Goal: Find contact information: Find contact information

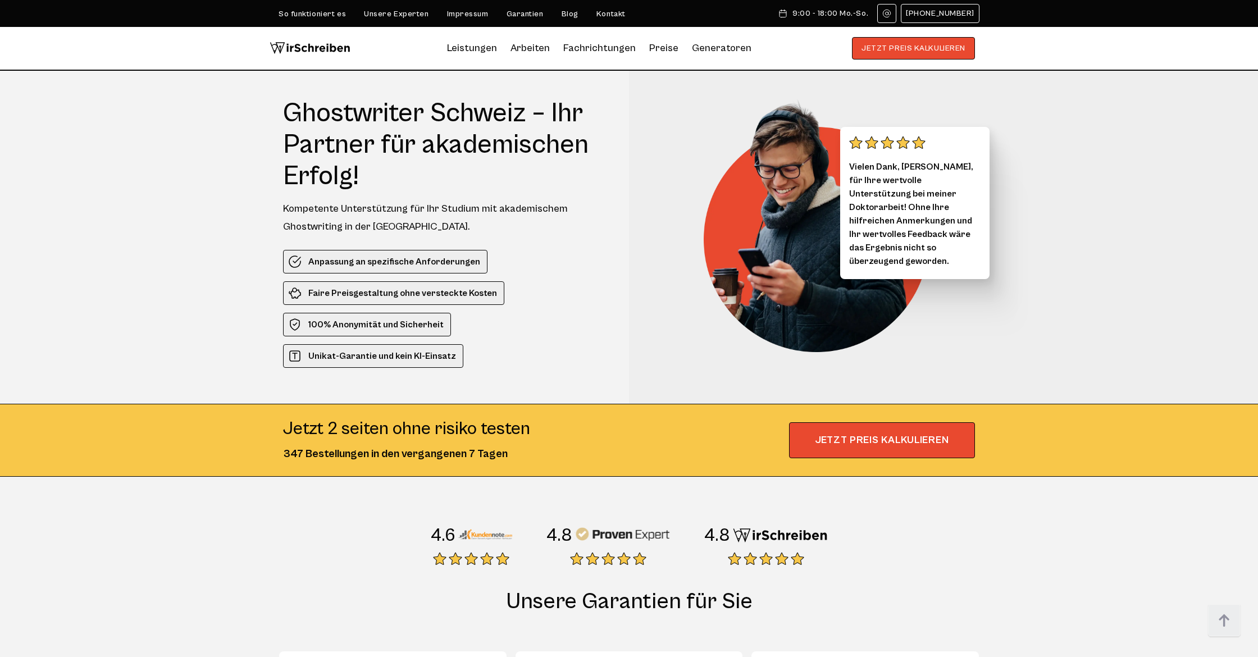
click at [599, 17] on link "Kontakt" at bounding box center [610, 14] width 29 height 9
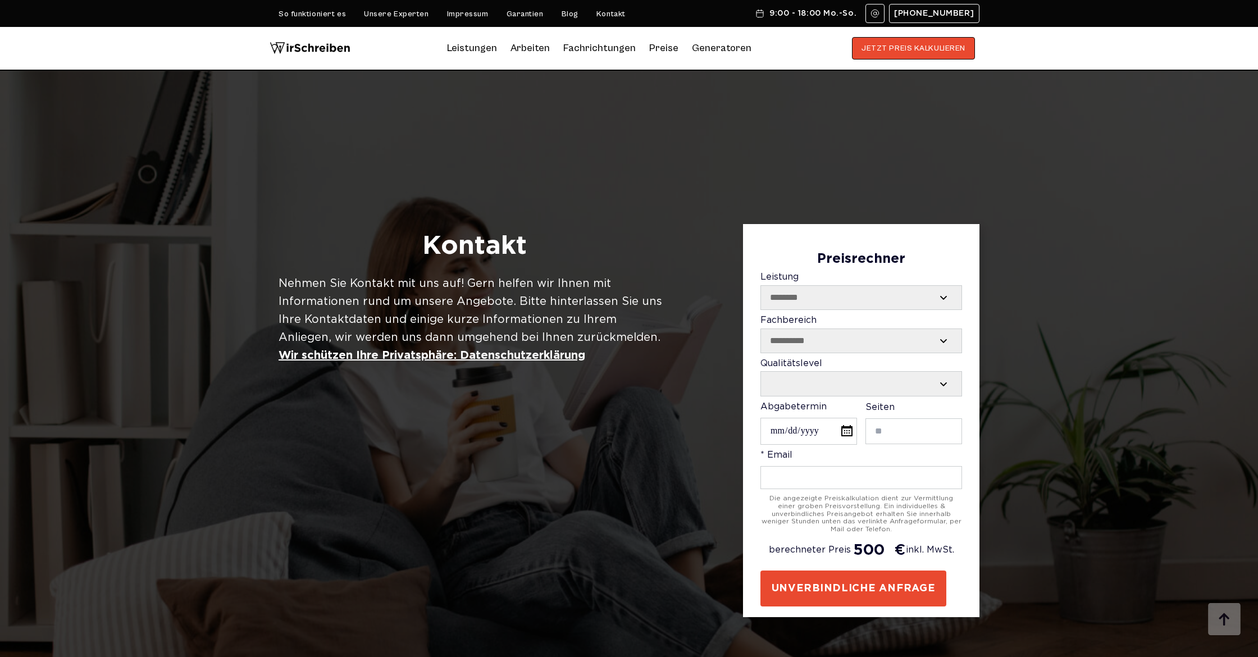
select select "********"
select select "**********"
select select "Contact form"
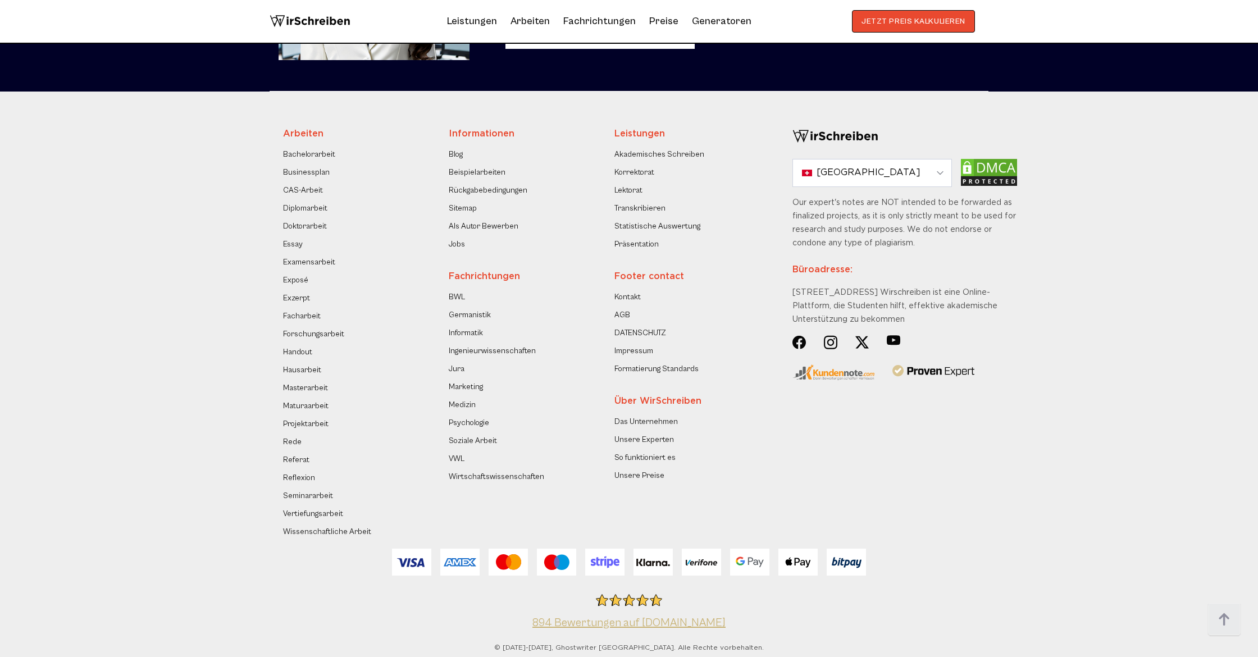
scroll to position [1822, 0]
click at [642, 617] on link "894 Bewertungen auf [DOMAIN_NAME]" at bounding box center [628, 623] width 193 height 13
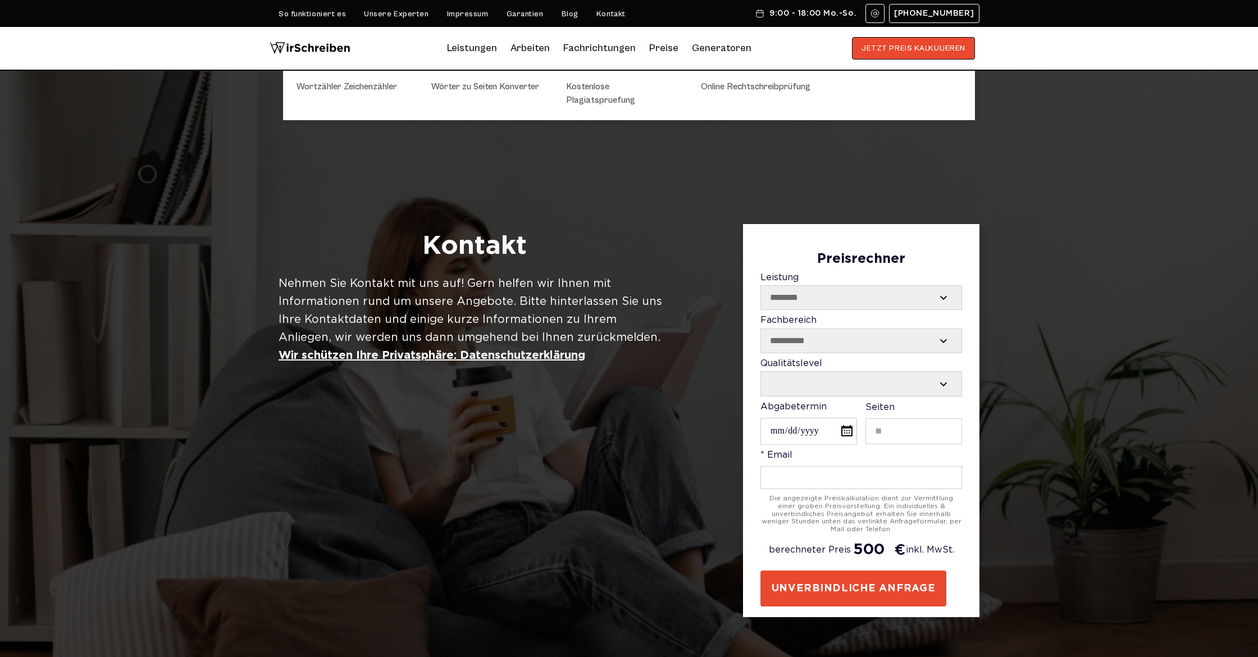
scroll to position [0, 0]
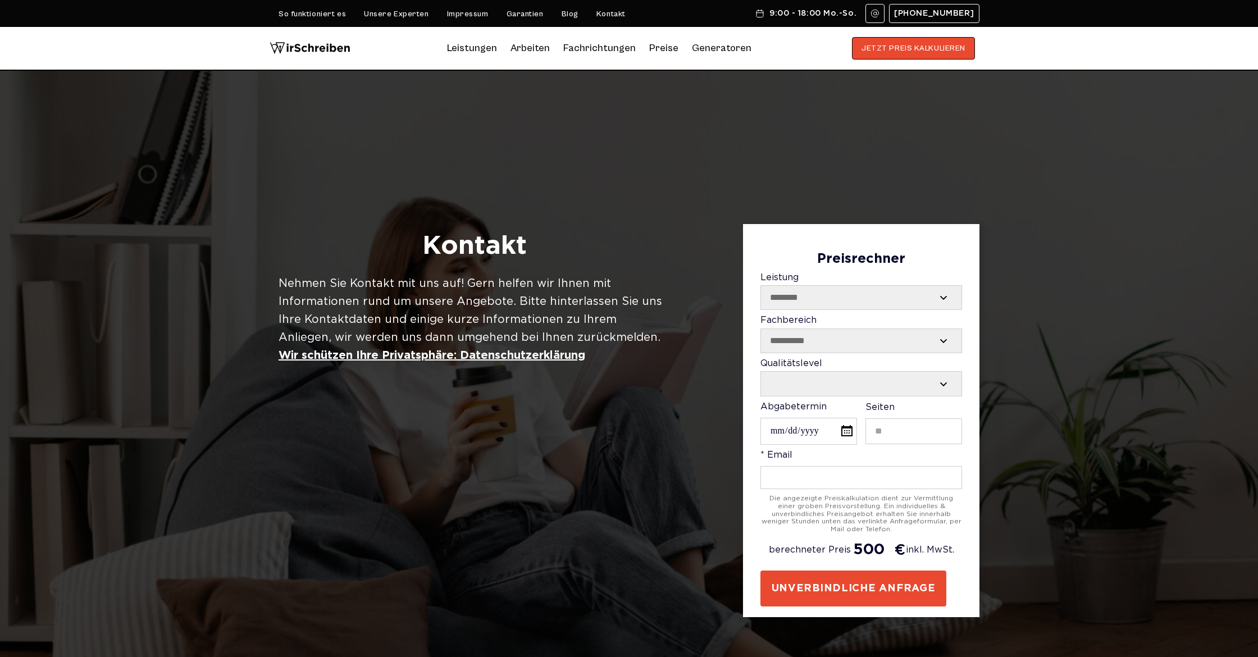
click at [879, 14] on img at bounding box center [874, 13] width 9 height 9
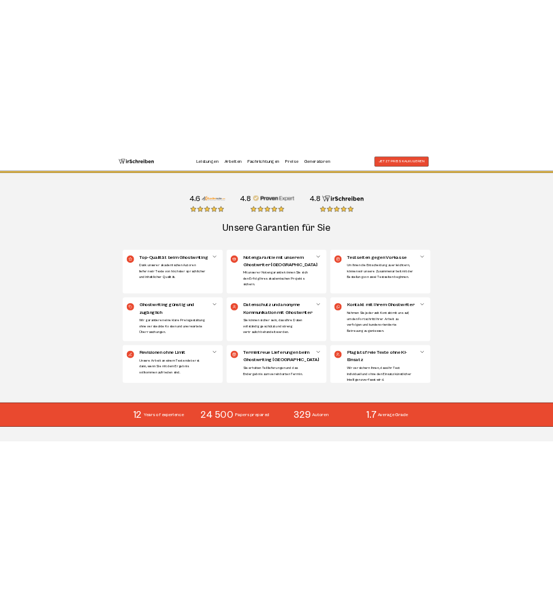
scroll to position [360, 0]
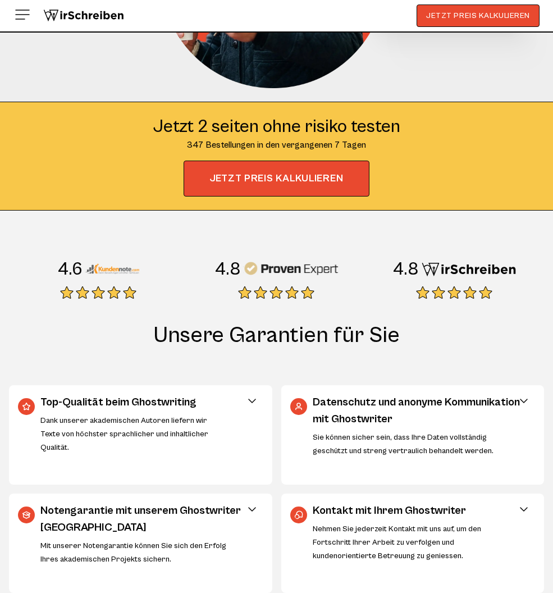
click at [114, 268] on img at bounding box center [112, 268] width 54 height 22
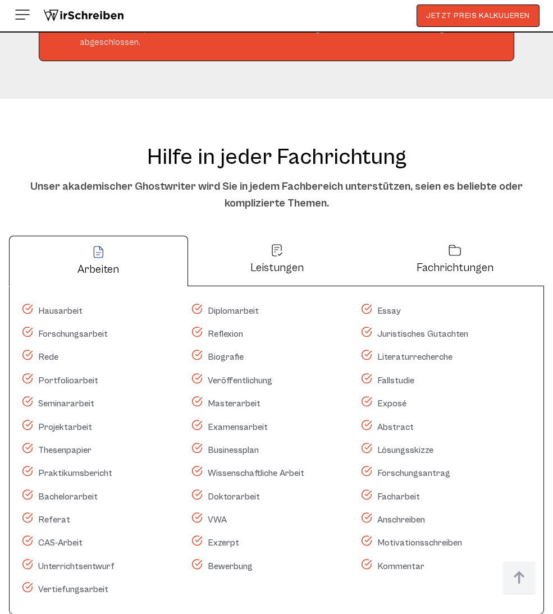
scroll to position [6375, 0]
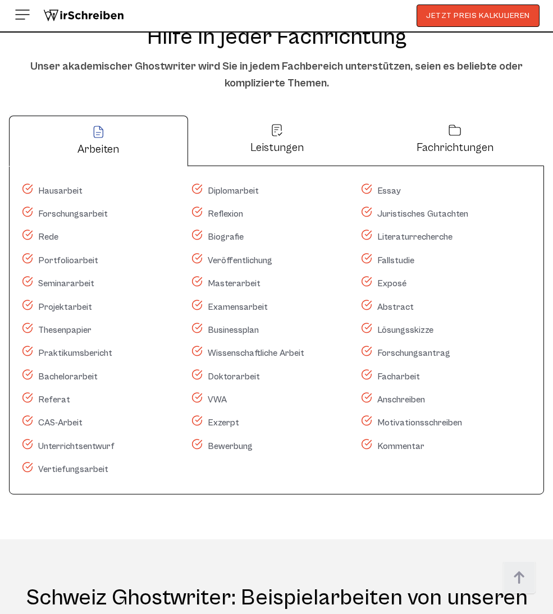
click at [478, 166] on button "Fachrichtungen" at bounding box center [455, 140] width 178 height 51
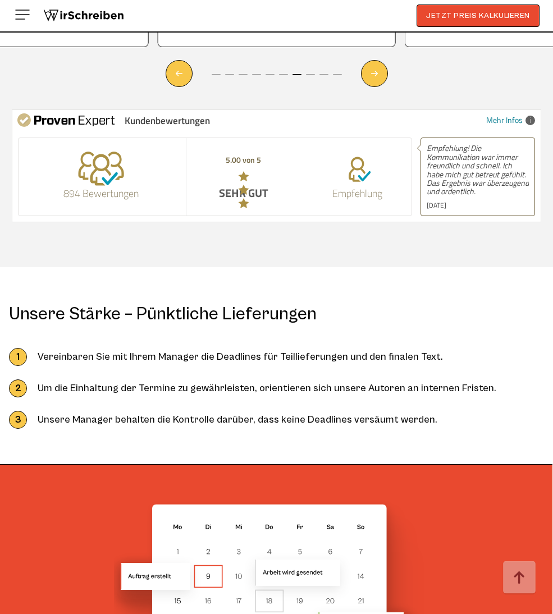
scroll to position [7951, 0]
